Goal: Task Accomplishment & Management: Use online tool/utility

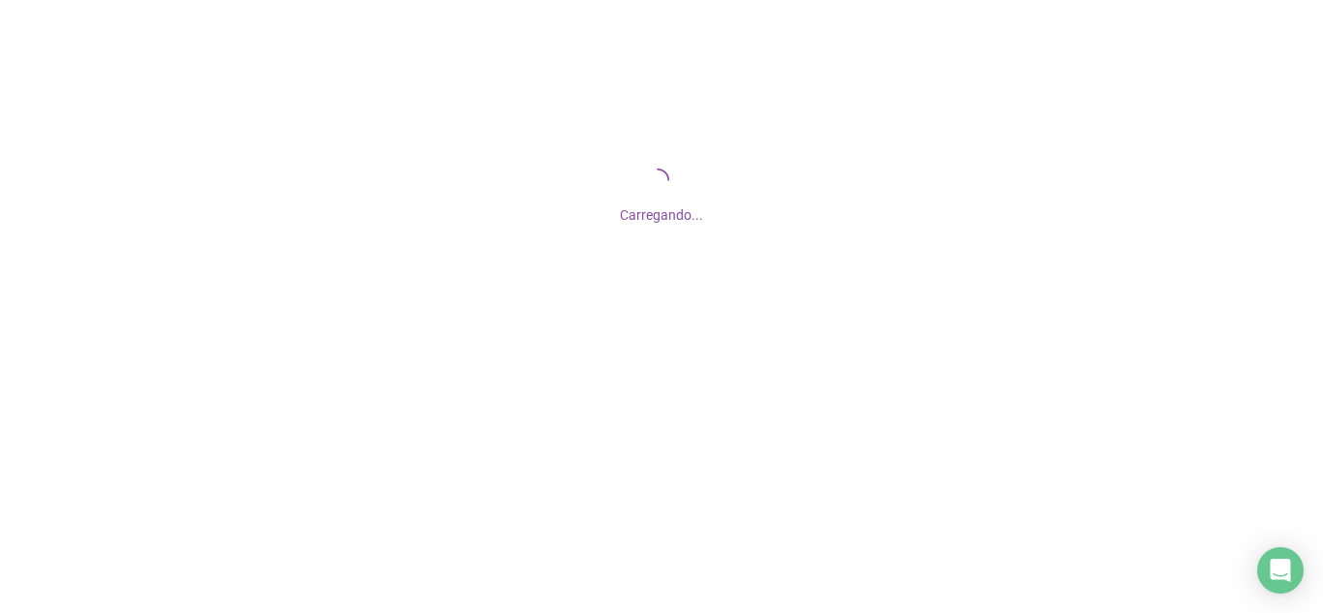
click at [675, 229] on div "Carregando..." at bounding box center [661, 193] width 1323 height 387
click at [616, 186] on div "Carregando..." at bounding box center [661, 193] width 1323 height 387
drag, startPoint x: 523, startPoint y: 205, endPoint x: 411, endPoint y: 208, distance: 111.4
click at [412, 207] on div "Carregando..." at bounding box center [661, 210] width 1323 height 32
click at [633, 217] on span "Carregando..." at bounding box center [661, 214] width 83 height 15
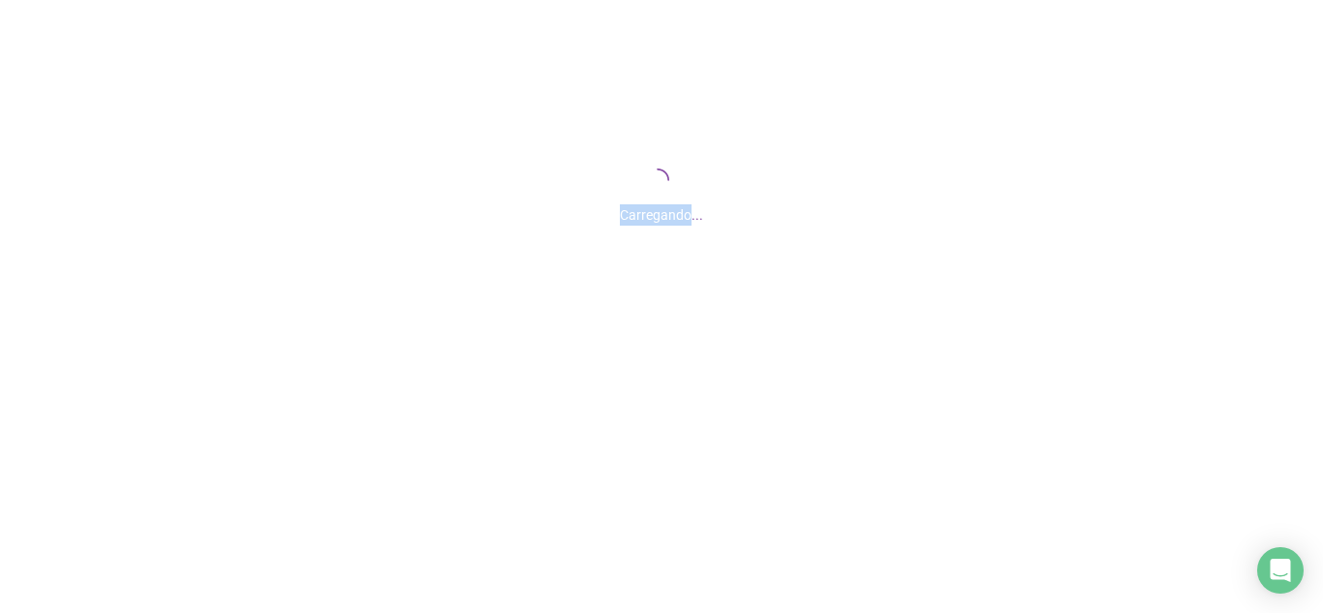
click at [633, 217] on span "Carregando..." at bounding box center [661, 214] width 83 height 15
click at [684, 131] on div "Carregando..." at bounding box center [661, 193] width 1323 height 387
click at [694, 214] on span "Carregando..." at bounding box center [661, 214] width 83 height 15
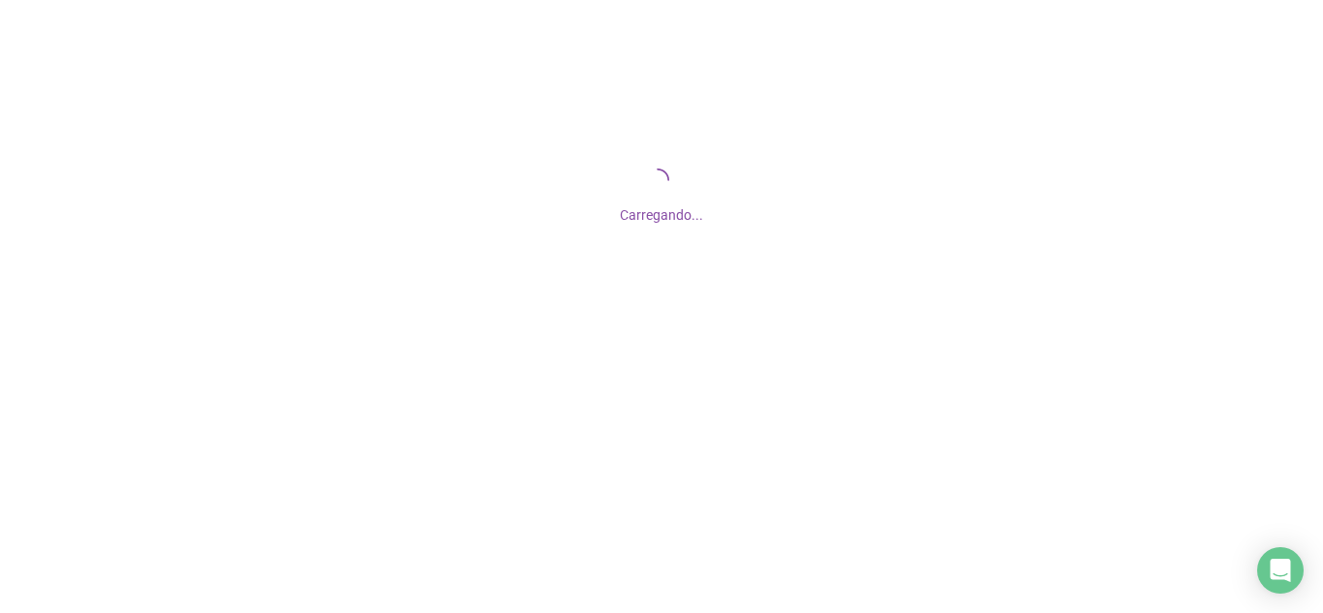
click at [706, 211] on div "Carregando..." at bounding box center [661, 210] width 1323 height 32
click at [690, 214] on span "Carregando..." at bounding box center [661, 214] width 83 height 15
click at [695, 212] on span "Carregando..." at bounding box center [661, 214] width 83 height 15
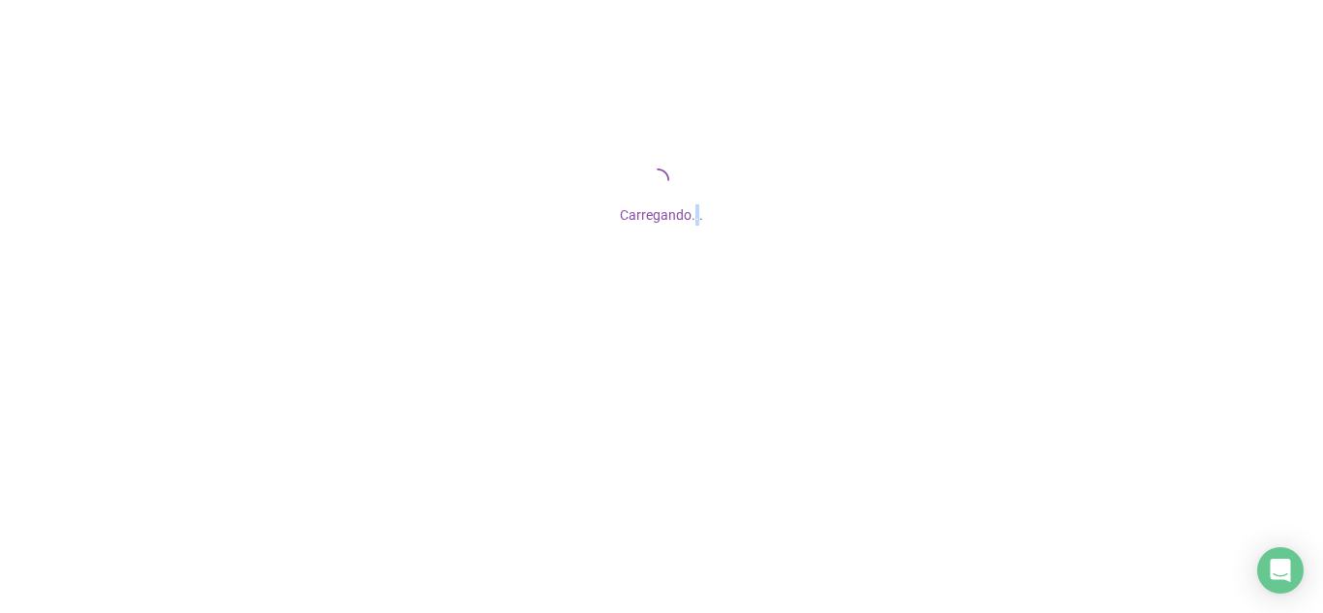
click at [695, 212] on span "Carregando..." at bounding box center [661, 214] width 83 height 15
click at [697, 217] on span "Carregando..." at bounding box center [661, 214] width 83 height 15
click at [677, 146] on div "Carregando..." at bounding box center [661, 193] width 1323 height 387
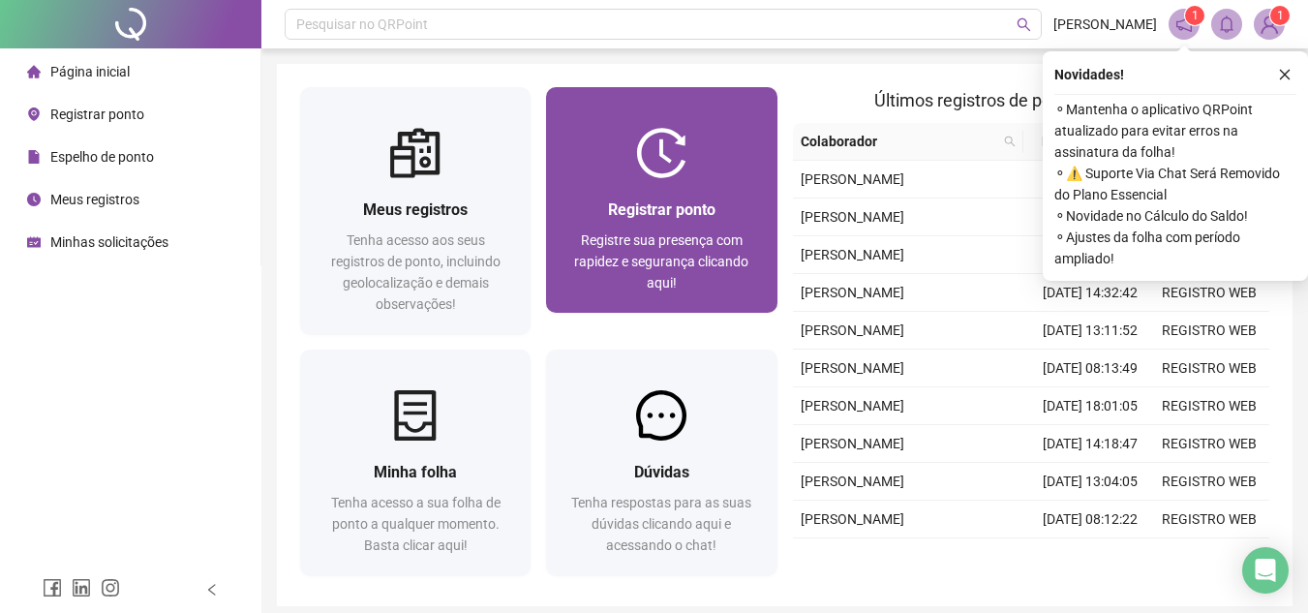
click at [701, 176] on div at bounding box center [661, 153] width 230 height 50
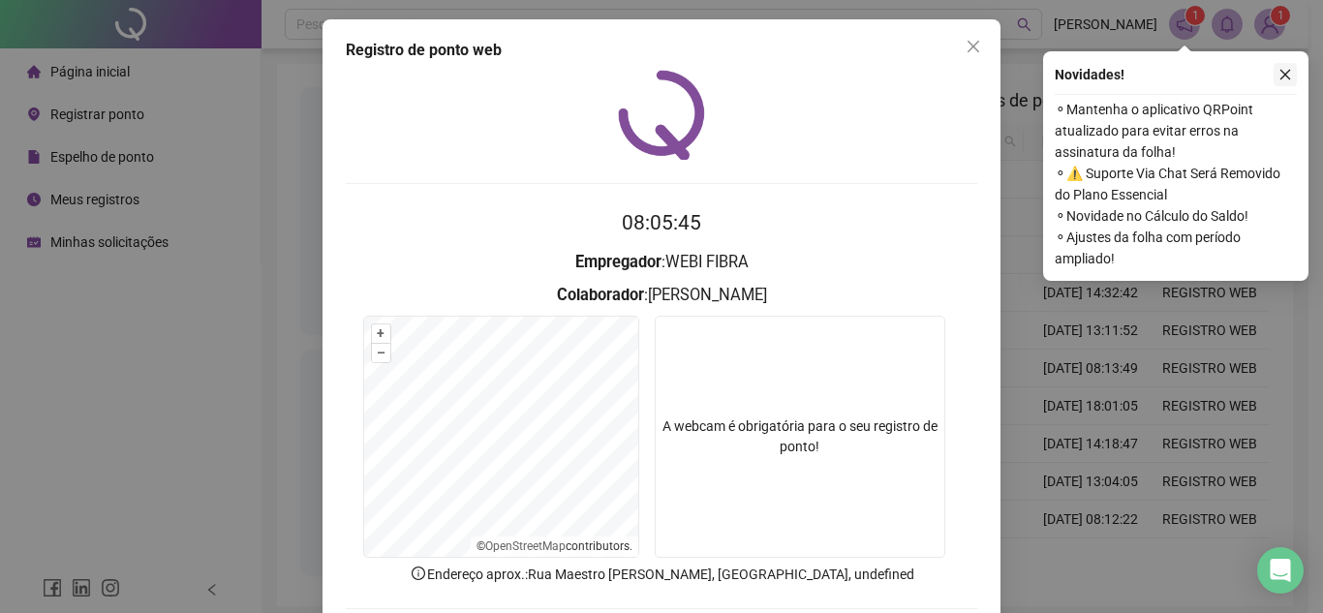
click at [1287, 74] on icon "close" at bounding box center [1285, 75] width 14 height 14
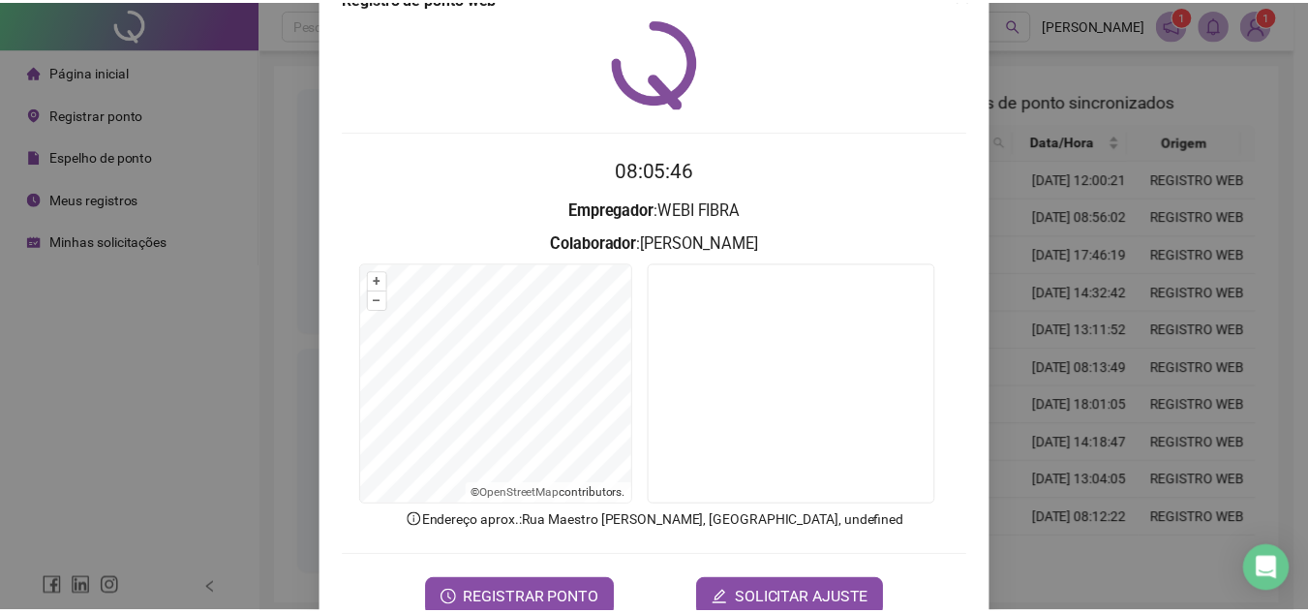
scroll to position [101, 0]
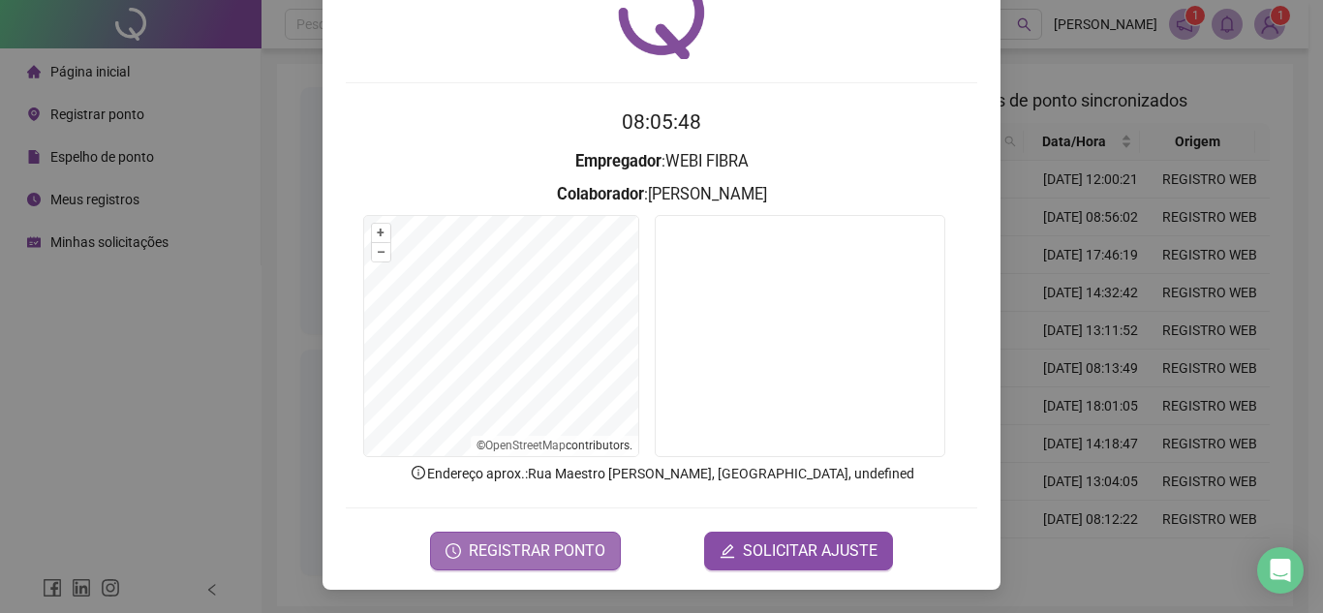
click at [526, 544] on span "REGISTRAR PONTO" at bounding box center [537, 550] width 137 height 23
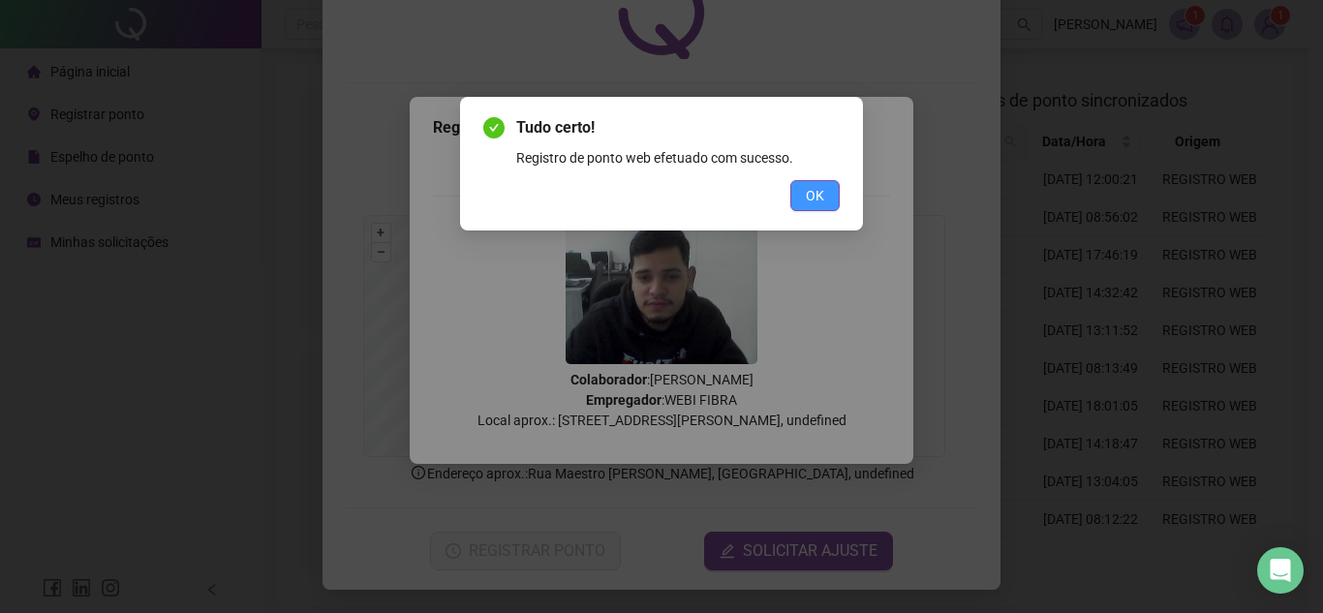
click at [826, 204] on button "OK" at bounding box center [814, 195] width 49 height 31
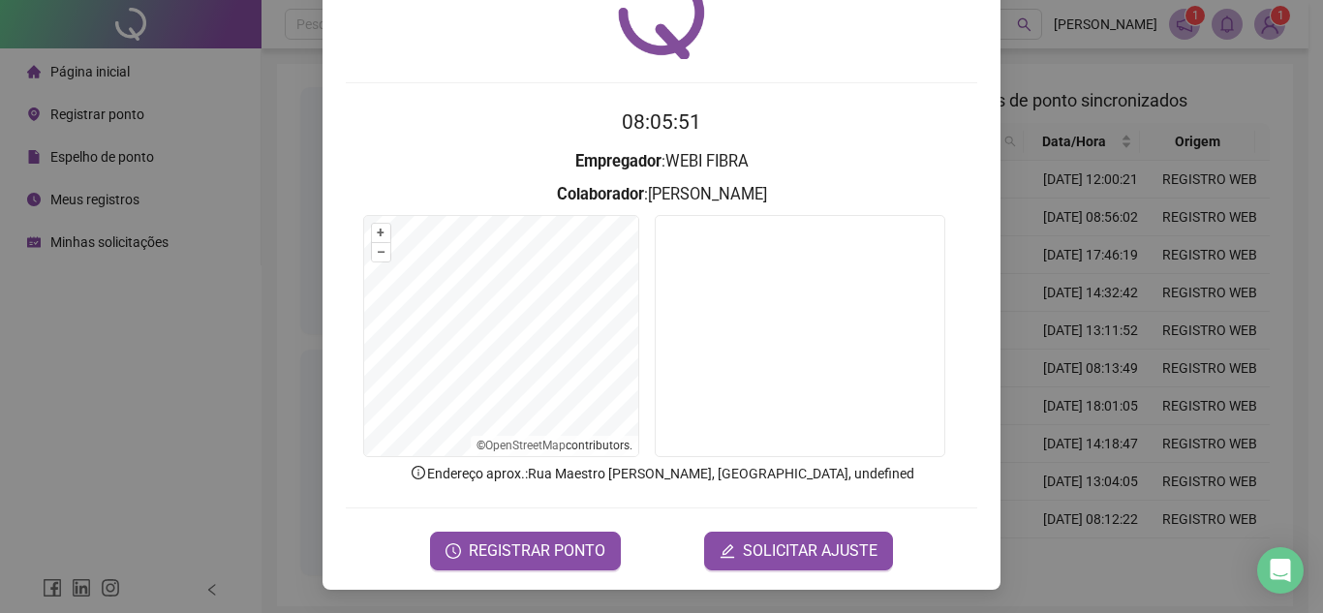
click at [1151, 184] on div "Registro [PERSON_NAME] web 08:05:51 Empregador : WEBI FIBRA Colaborador : [PERS…" at bounding box center [661, 306] width 1323 height 613
